Goal: Information Seeking & Learning: Check status

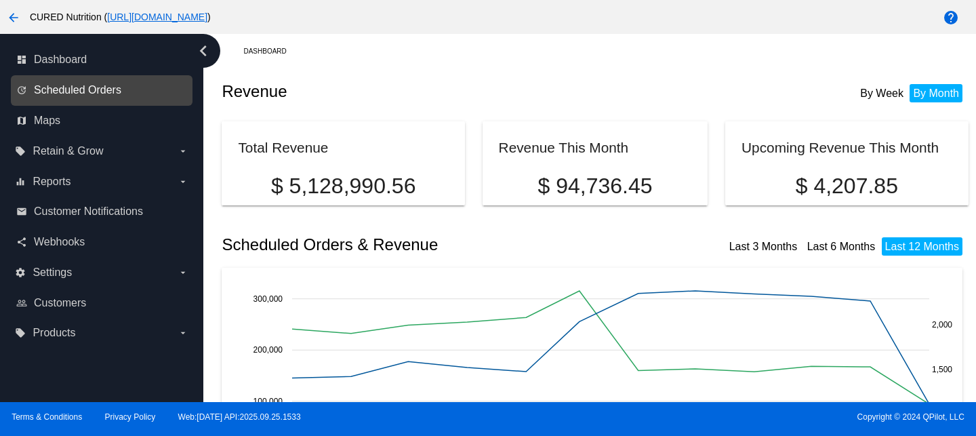
click at [101, 96] on span "Scheduled Orders" at bounding box center [77, 90] width 87 height 12
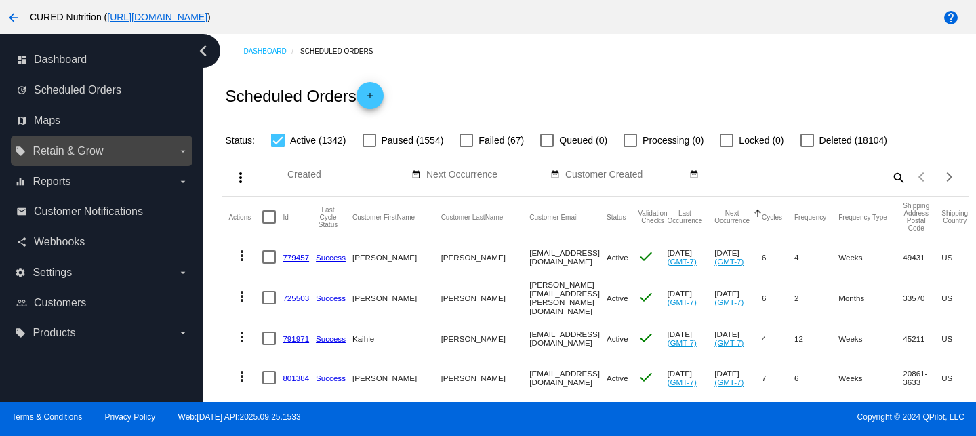
click at [73, 159] on label "local_offer Retain & Grow arrow_drop_down" at bounding box center [101, 151] width 173 height 22
click at [0, 0] on input "local_offer Retain & Grow arrow_drop_down" at bounding box center [0, 0] width 0 height 0
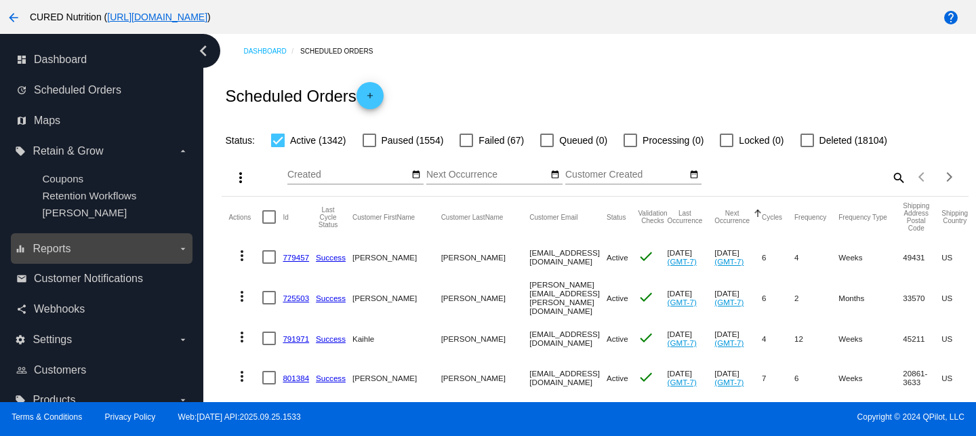
click at [60, 249] on span "Reports" at bounding box center [52, 249] width 38 height 12
click at [0, 0] on input "equalizer Reports arrow_drop_down" at bounding box center [0, 0] width 0 height 0
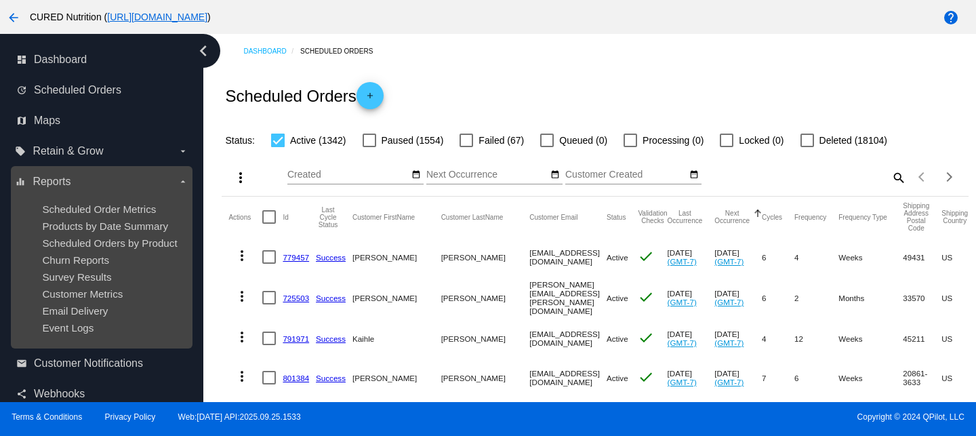
scroll to position [112, 0]
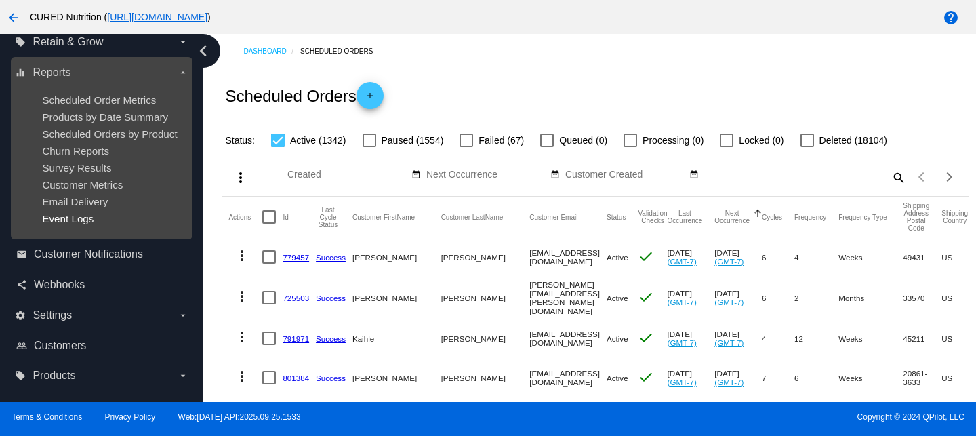
click at [66, 220] on span "Event Logs" at bounding box center [68, 219] width 52 height 12
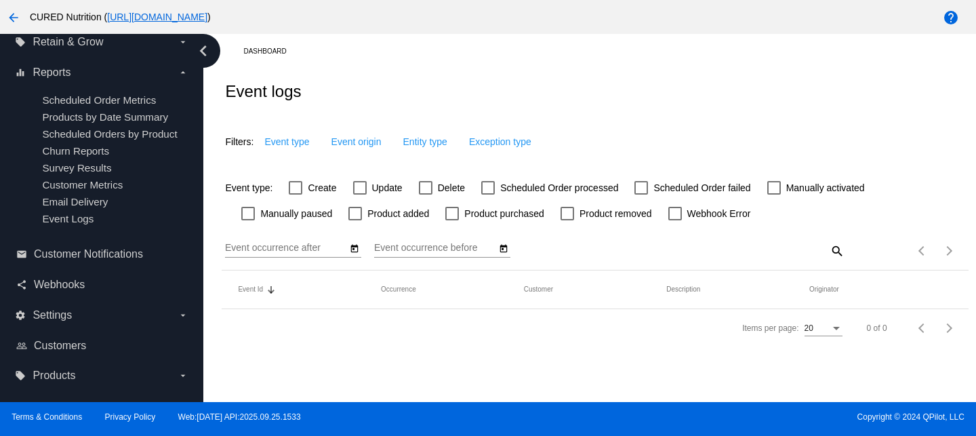
click at [426, 189] on div at bounding box center [426, 188] width 14 height 14
click at [426, 195] on input "Delete" at bounding box center [425, 195] width 1 height 1
checkbox input "true"
click at [370, 135] on button "Event origin" at bounding box center [371, 141] width 72 height 24
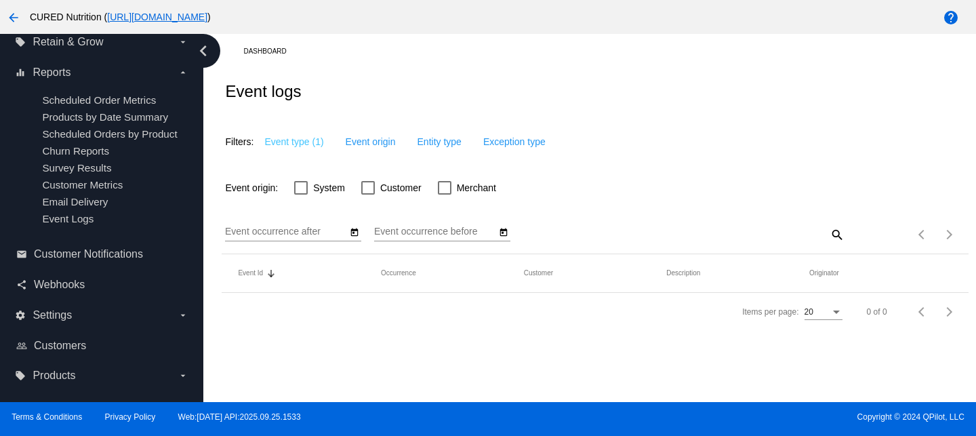
click at [374, 189] on div at bounding box center [368, 188] width 14 height 14
click at [368, 195] on input "Customer" at bounding box center [367, 195] width 1 height 1
checkbox input "true"
click at [356, 239] on icon "Open calendar" at bounding box center [354, 232] width 9 height 16
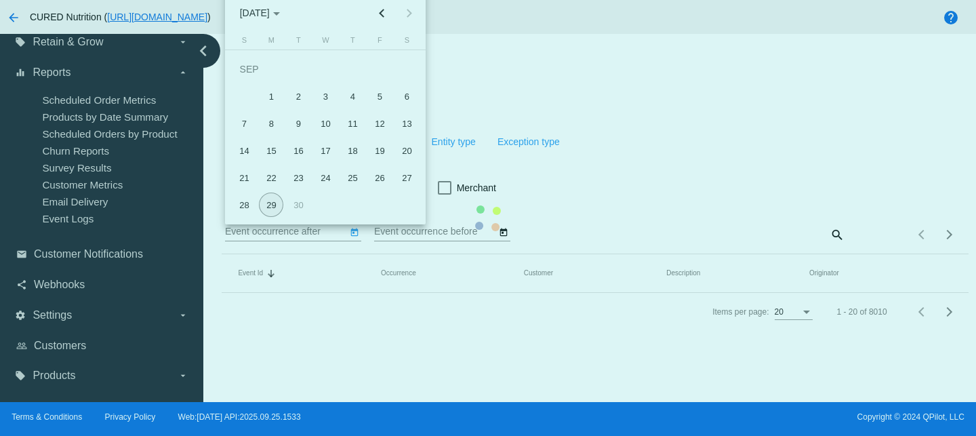
click at [275, 254] on mat-table "Event Id Sorted by Id descending Occurrence Customer Description Originator" at bounding box center [595, 273] width 746 height 39
click at [267, 254] on mat-table "Event Id Sorted by Id descending Occurrence Customer Description Originator" at bounding box center [595, 273] width 746 height 39
click at [275, 254] on mat-table "Event Id Sorted by Id descending Occurrence Customer Description Originator" at bounding box center [595, 273] width 746 height 39
click at [271, 254] on mat-table "Event Id Sorted by Id descending Occurrence Customer Description Originator" at bounding box center [595, 273] width 746 height 39
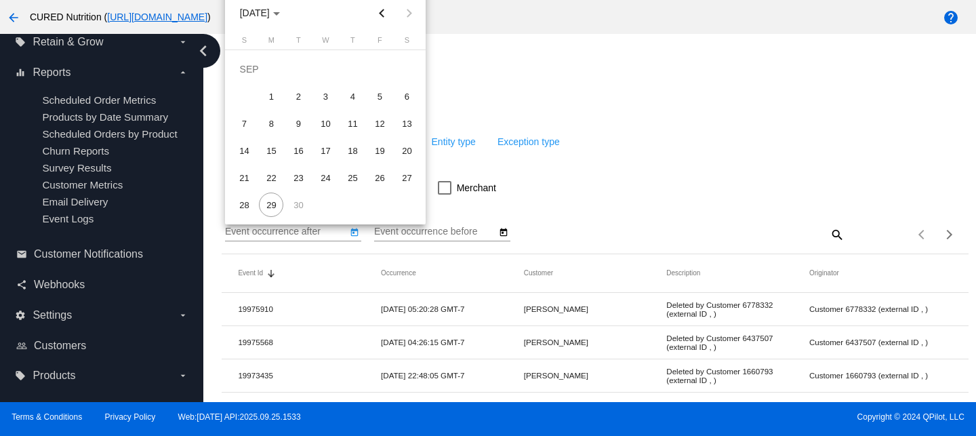
click at [271, 177] on div "22" at bounding box center [271, 177] width 24 height 24
type input "[DATE]"
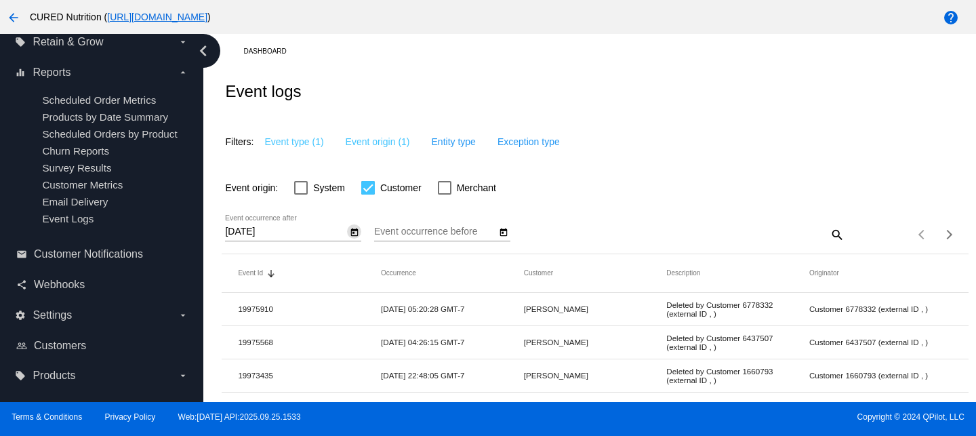
click at [506, 227] on icon "Open calendar" at bounding box center [503, 232] width 9 height 16
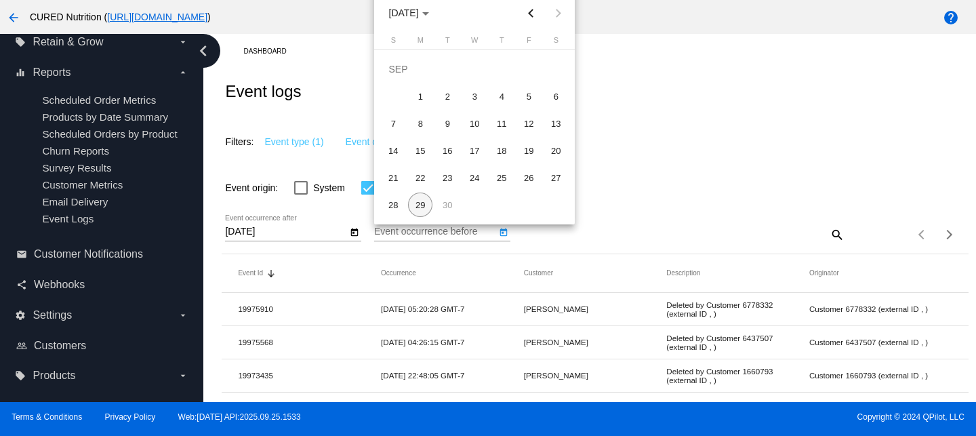
click at [428, 210] on div "29" at bounding box center [420, 205] width 24 height 24
type input "[DATE]"
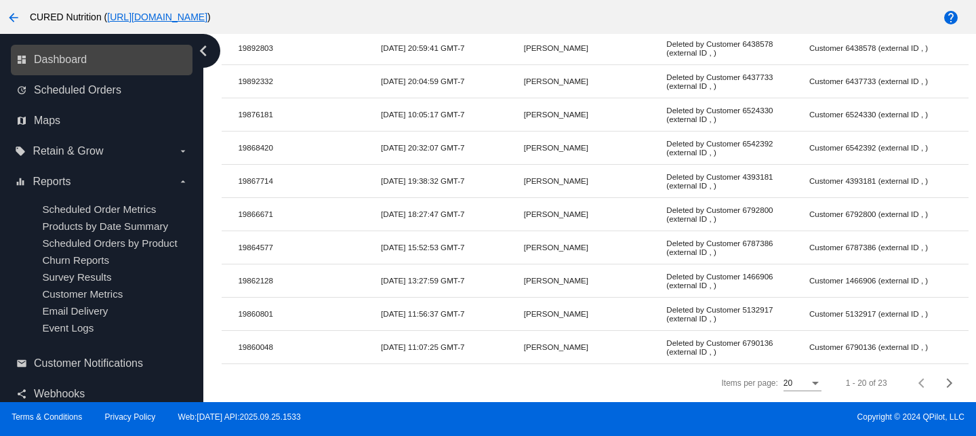
click at [52, 66] on link "dashboard Dashboard" at bounding box center [102, 60] width 172 height 22
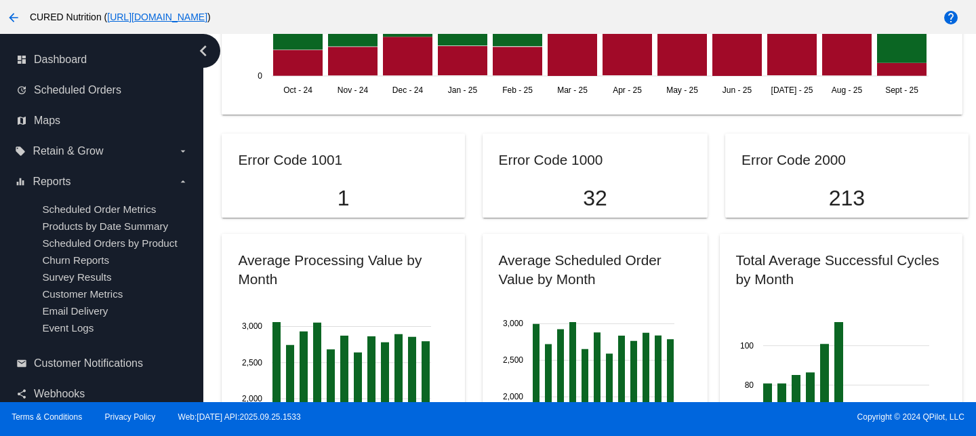
scroll to position [1189, 0]
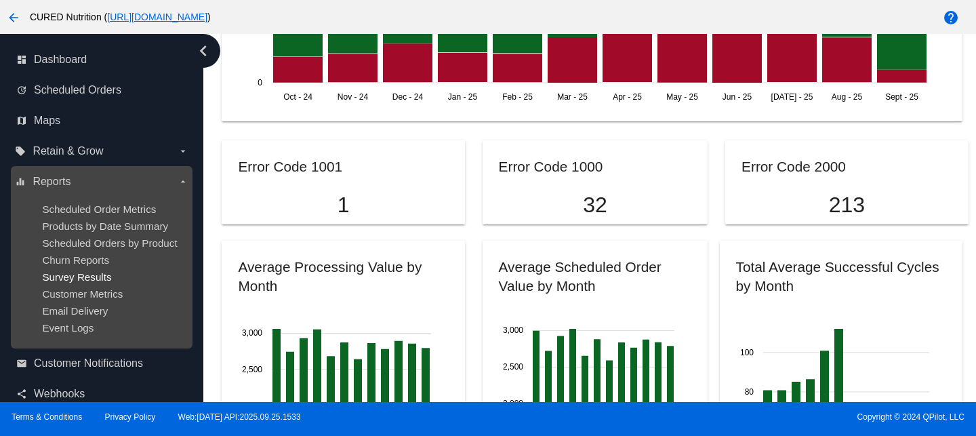
click at [81, 278] on span "Survey Results" at bounding box center [76, 277] width 69 height 12
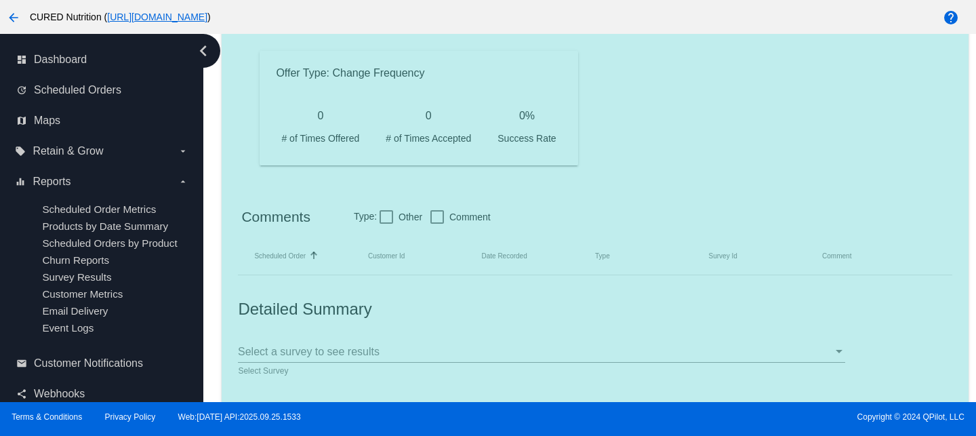
scroll to position [1205, 0]
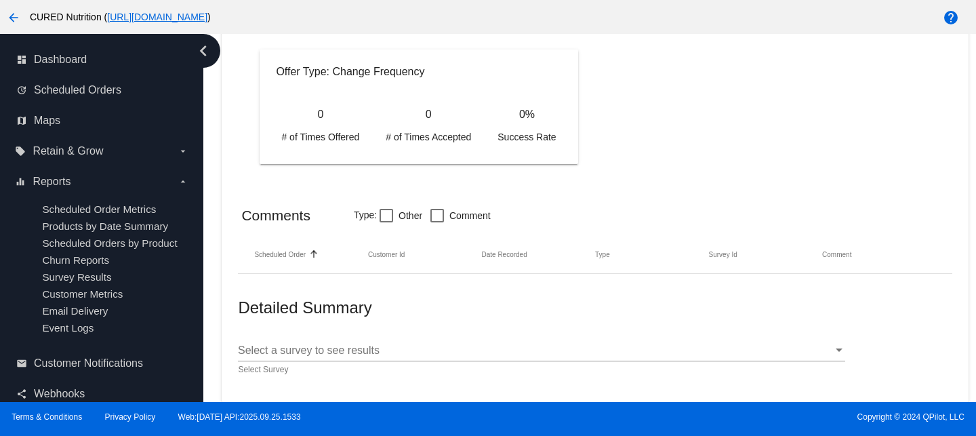
click at [409, 354] on div "Select a survey to see results" at bounding box center [535, 350] width 595 height 12
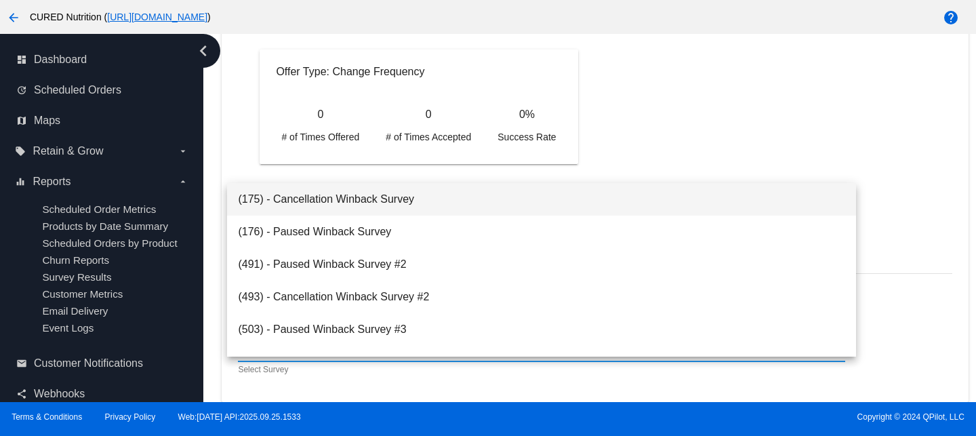
scroll to position [119, 0]
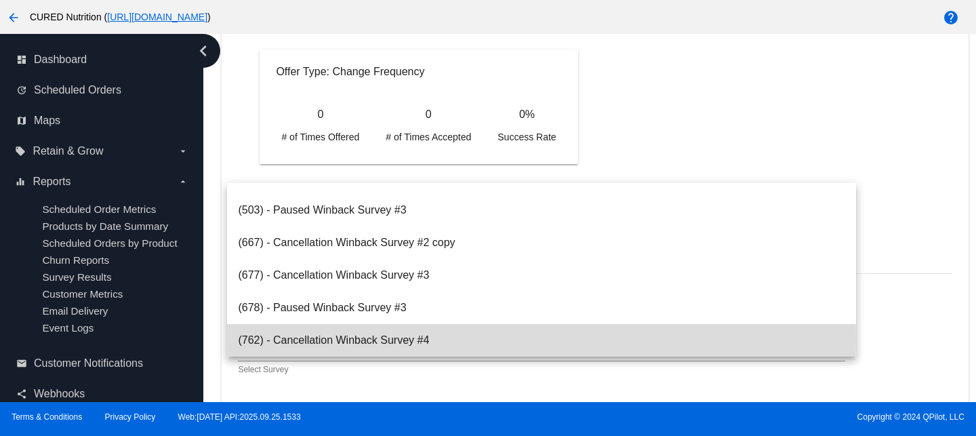
click at [397, 339] on span "(762) - Cancellation Winback Survey #4" at bounding box center [541, 340] width 607 height 33
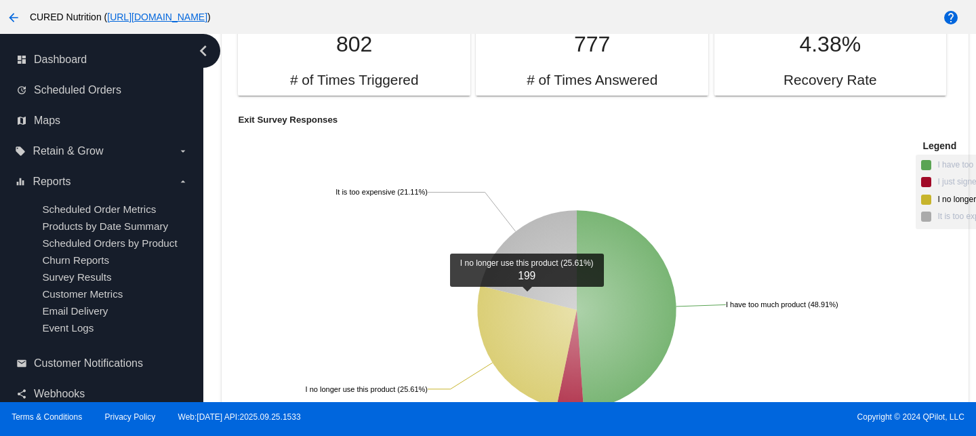
scroll to position [11703, 0]
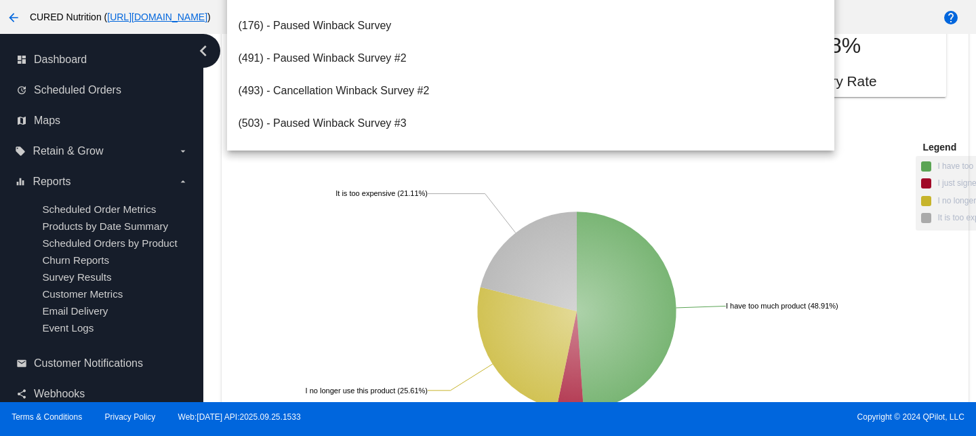
scroll to position [119, 0]
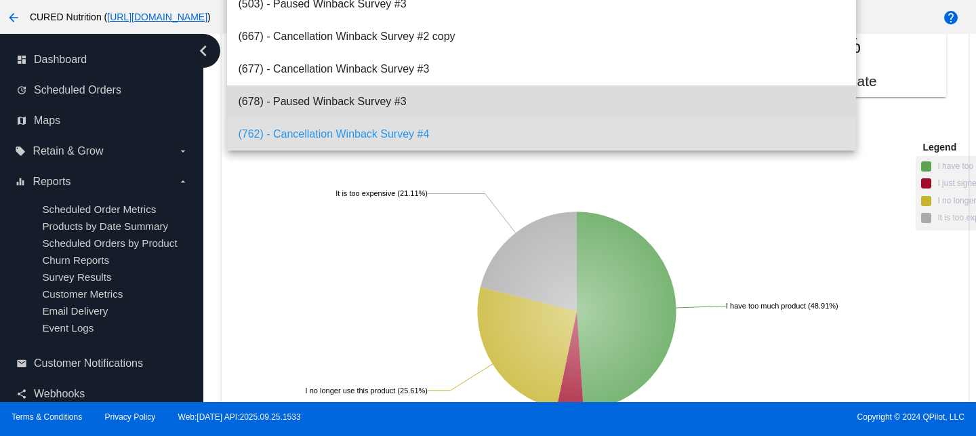
click at [373, 116] on span "(678) - Paused Winback Survey #3" at bounding box center [541, 101] width 607 height 33
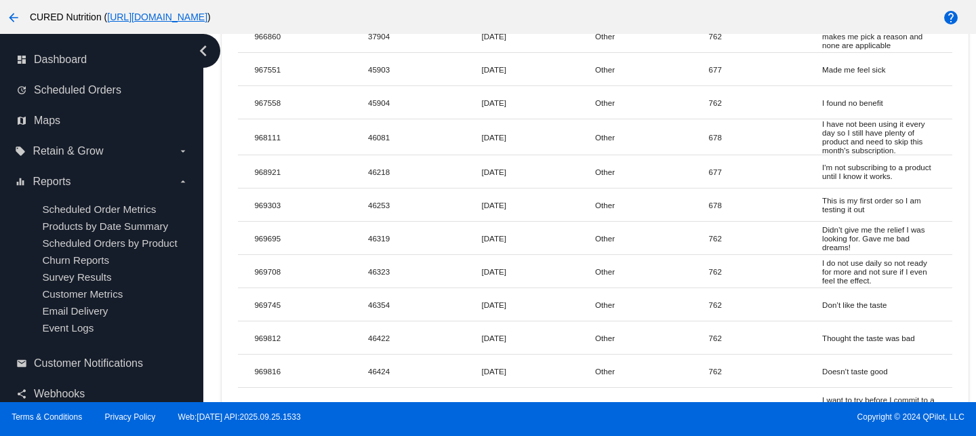
scroll to position [9822, 0]
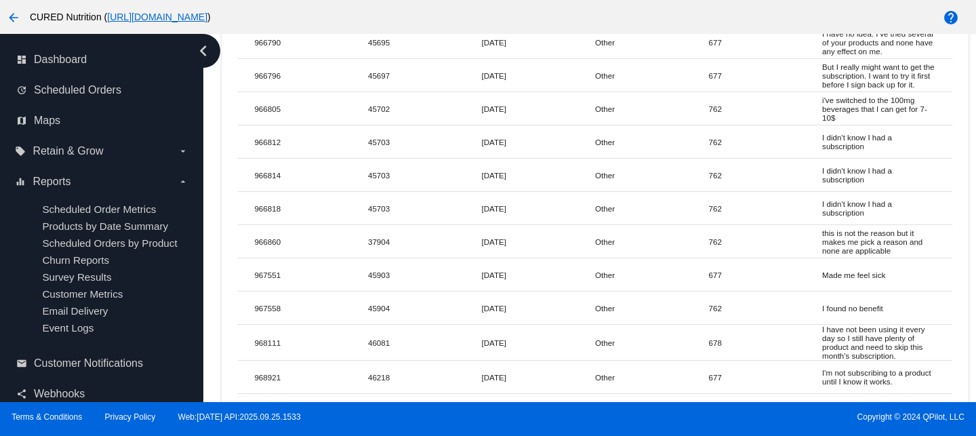
click at [66, 41] on nav "dashboard Dashboard update Scheduled Orders map Maps local_offer Retain & Grow …" at bounding box center [101, 272] width 203 height 477
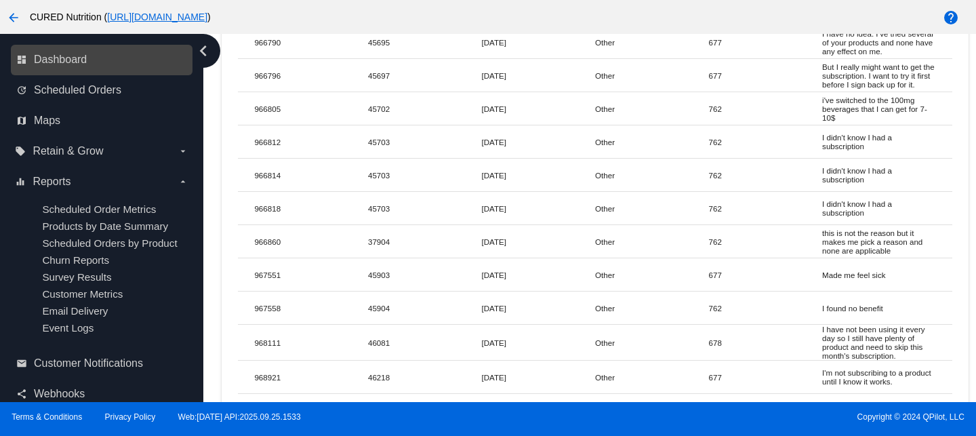
click at [67, 68] on link "dashboard Dashboard" at bounding box center [102, 60] width 172 height 22
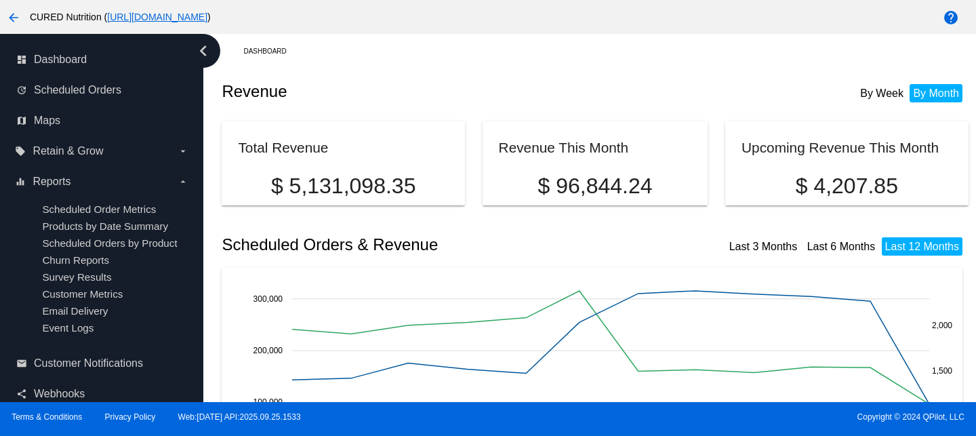
click at [877, 191] on p "$ 4,207.85" at bounding box center [847, 186] width 210 height 25
copy div "$ 4,207.85"
click at [572, 180] on p "$ 96,844.24" at bounding box center [595, 186] width 193 height 25
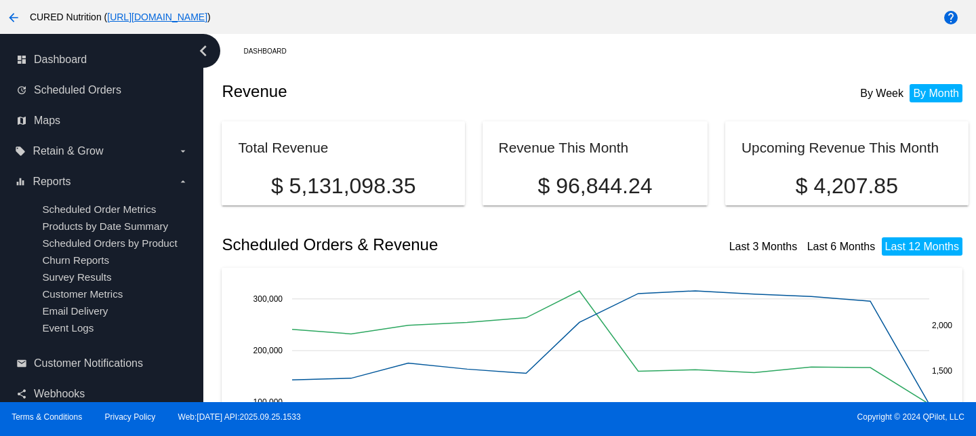
click at [572, 180] on p "$ 96,844.24" at bounding box center [595, 186] width 193 height 25
copy div "$ 96,844.24"
